Goal: Find specific page/section: Find specific page/section

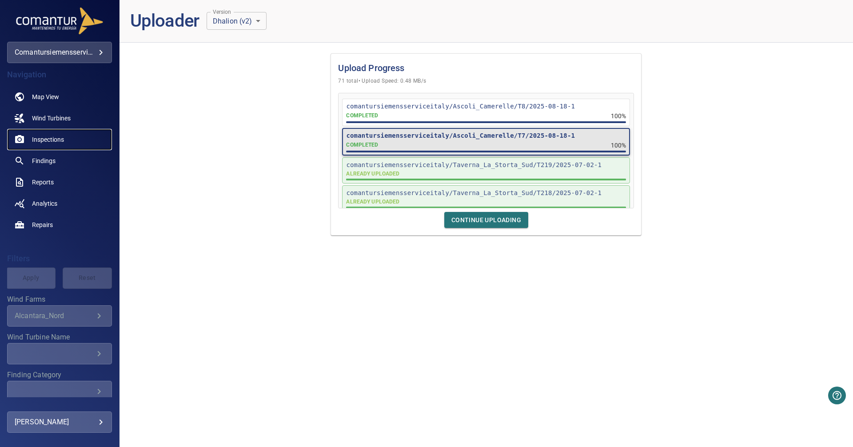
click at [62, 142] on span "Inspections" at bounding box center [48, 139] width 32 height 9
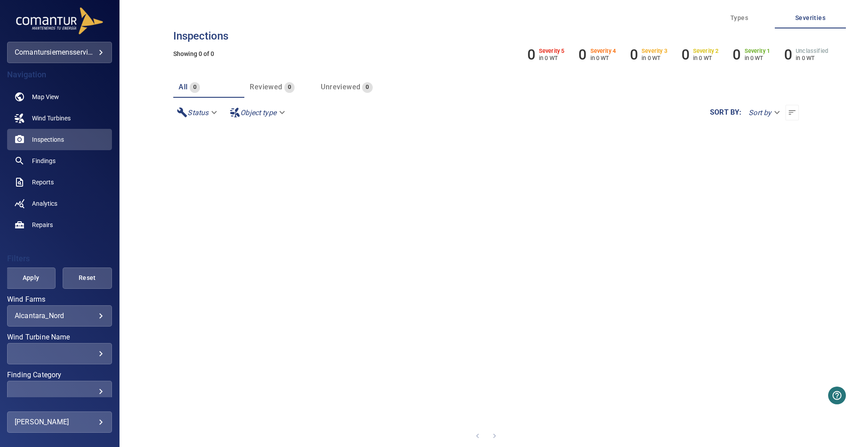
click at [96, 315] on body "**********" at bounding box center [426, 223] width 853 height 447
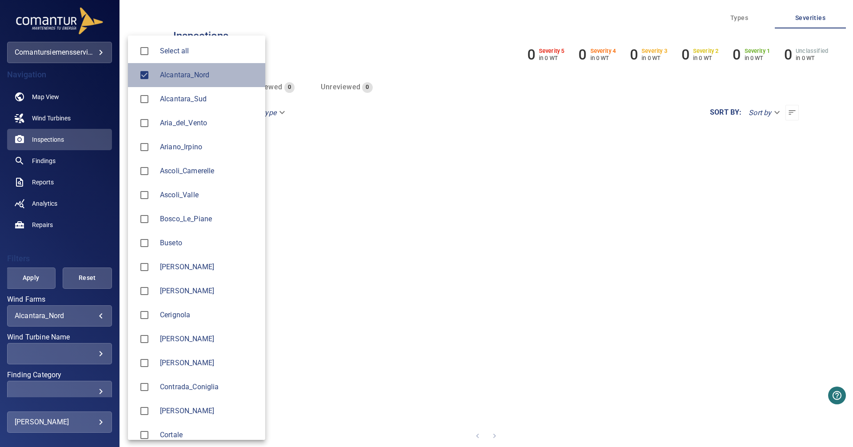
click at [199, 68] on li "Alcantara_Nord" at bounding box center [196, 75] width 137 height 24
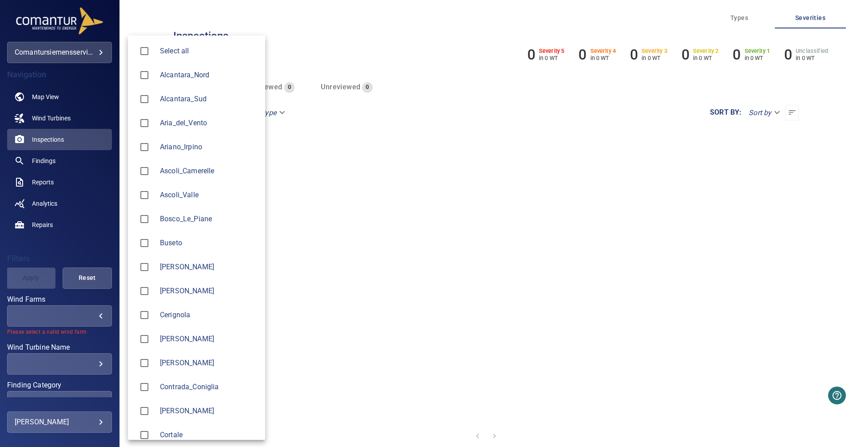
click at [182, 172] on span "Ascoli_Camerelle" at bounding box center [209, 171] width 98 height 11
type input "**********"
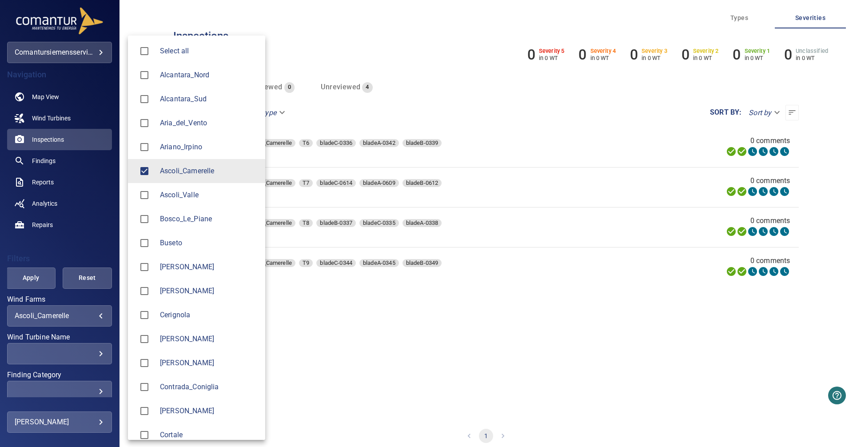
click at [417, 370] on div at bounding box center [426, 223] width 853 height 447
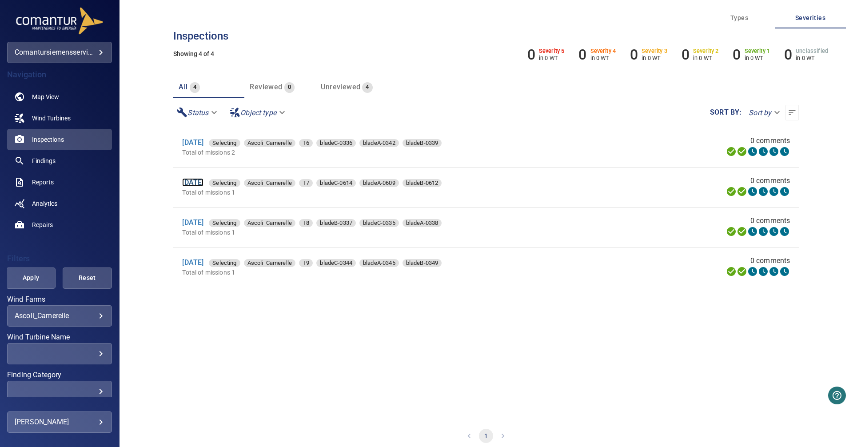
click at [203, 187] on link "[DATE]" at bounding box center [192, 182] width 21 height 8
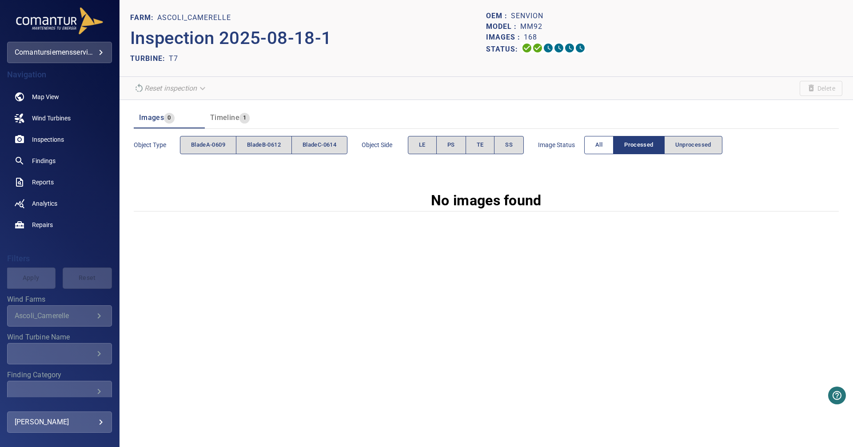
click at [602, 144] on span "All" at bounding box center [598, 145] width 7 height 10
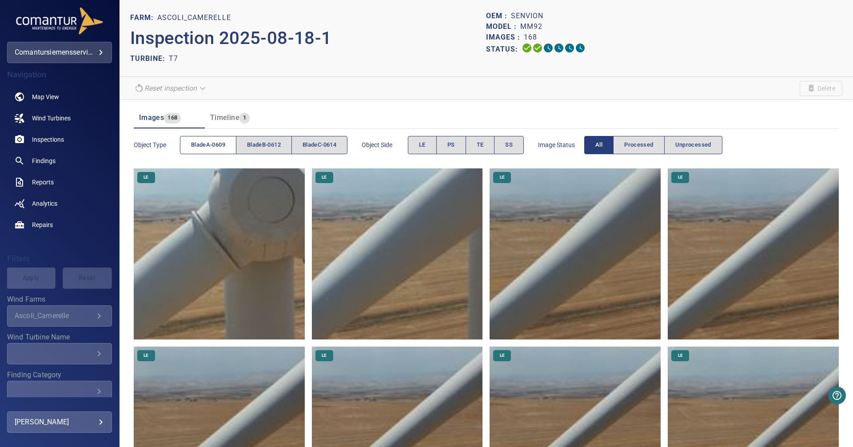
click at [216, 143] on span "bladeA-0609" at bounding box center [208, 145] width 34 height 10
click at [266, 145] on span "bladeB-0612" at bounding box center [264, 145] width 34 height 10
click at [218, 149] on span "bladeA-0609" at bounding box center [208, 145] width 34 height 10
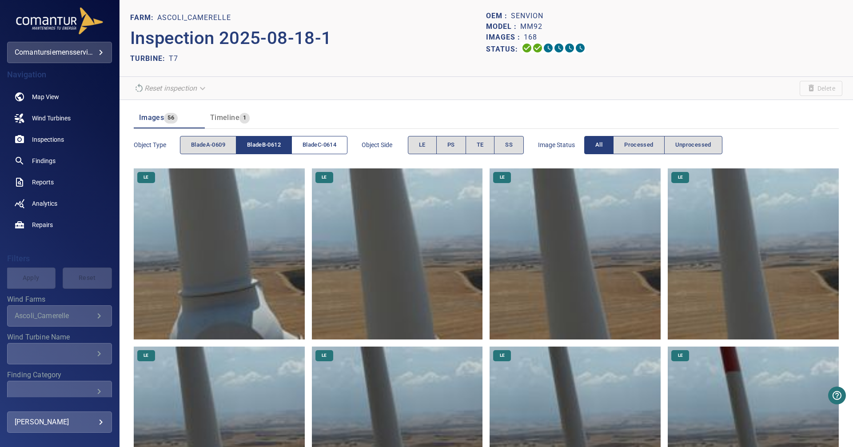
click at [324, 152] on button "bladeC-0614" at bounding box center [319, 145] width 56 height 18
click at [274, 146] on span "bladeB-0612" at bounding box center [264, 145] width 34 height 10
